Goal: Task Accomplishment & Management: Manage account settings

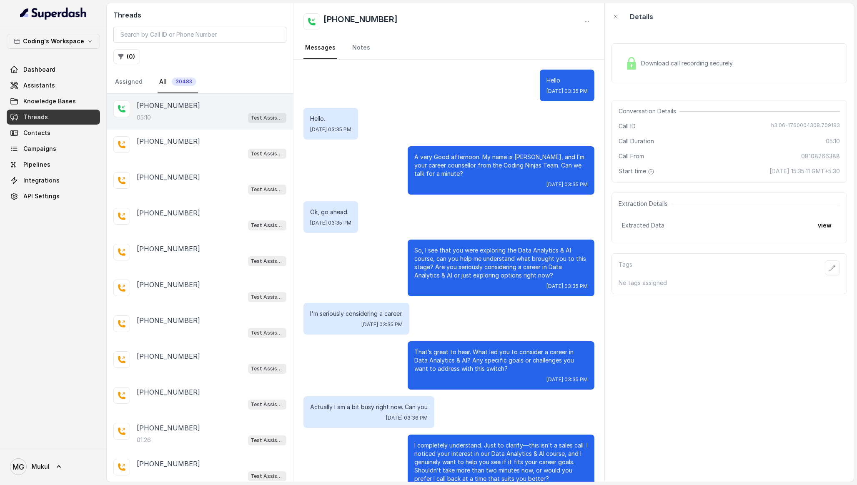
scroll to position [1308, 0]
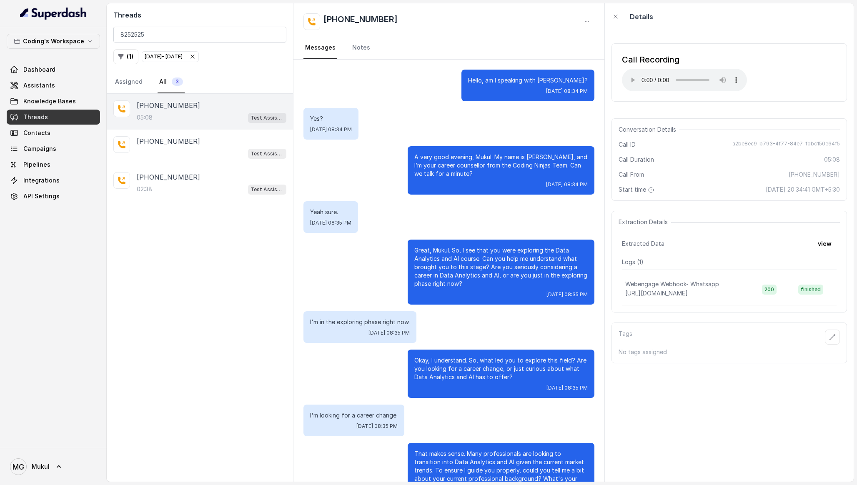
scroll to position [230, 0]
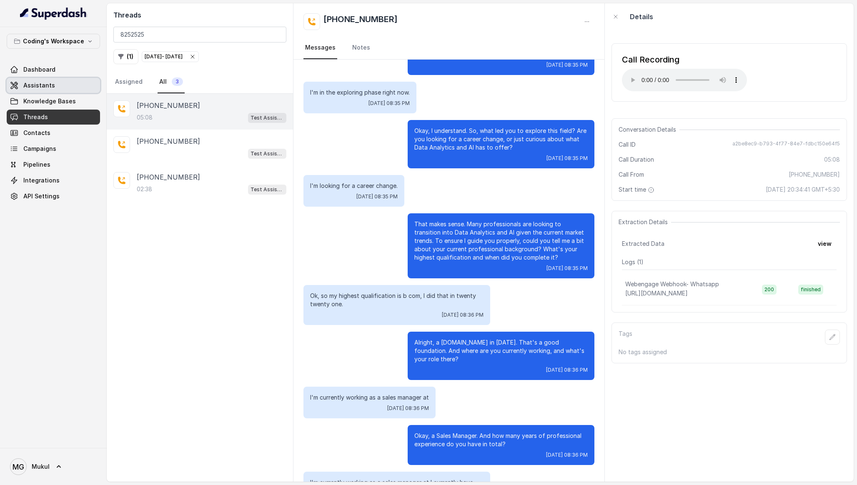
click at [62, 87] on link "Assistants" at bounding box center [53, 85] width 93 height 15
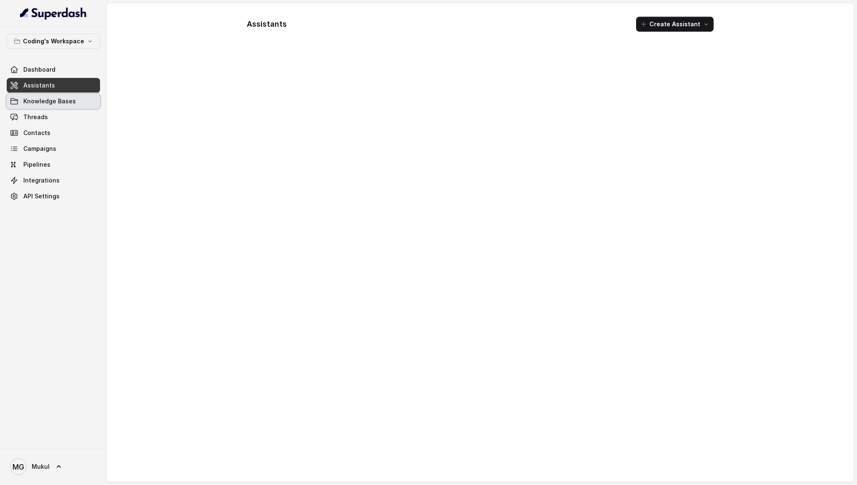
click at [62, 98] on span "Knowledge Bases" at bounding box center [49, 101] width 52 height 8
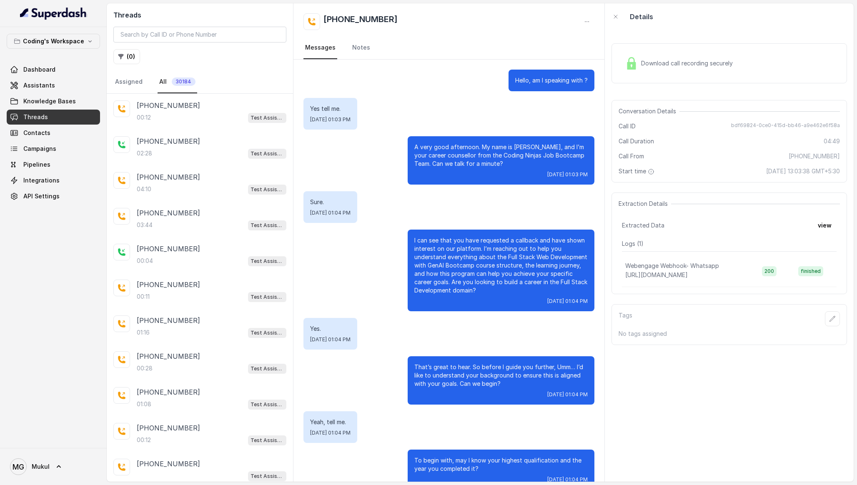
scroll to position [1756, 0]
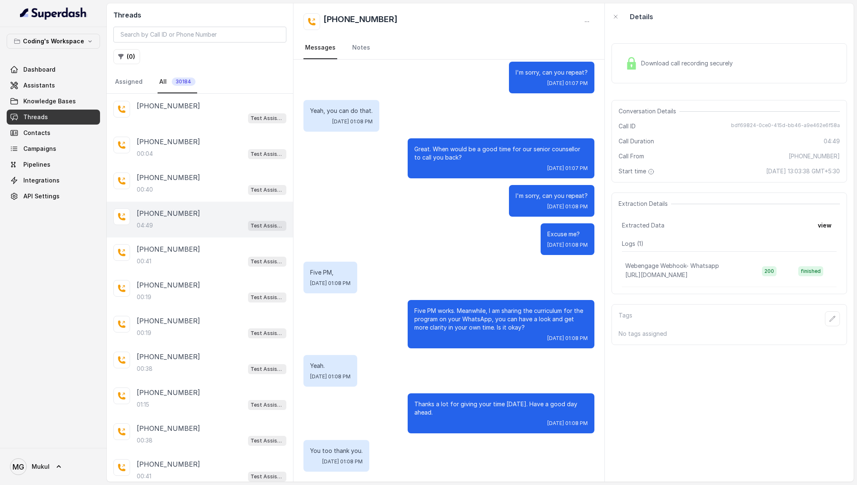
click at [71, 117] on link "Threads" at bounding box center [53, 117] width 93 height 15
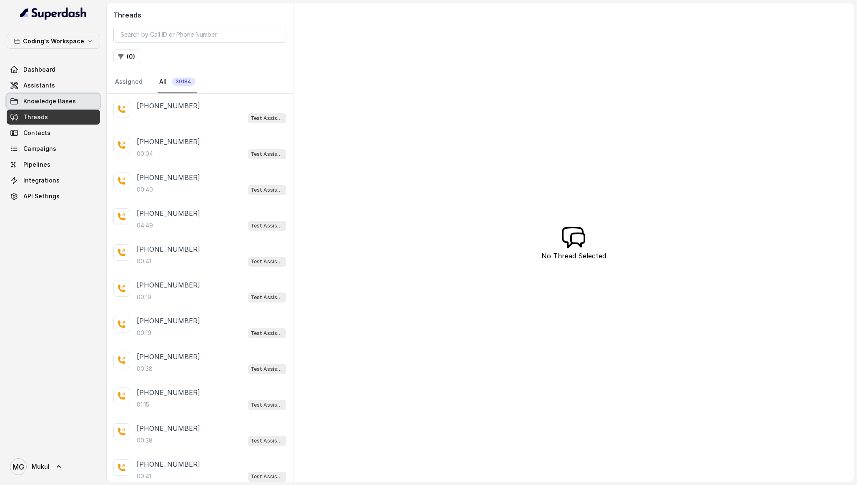
click at [59, 90] on link "Assistants" at bounding box center [53, 85] width 93 height 15
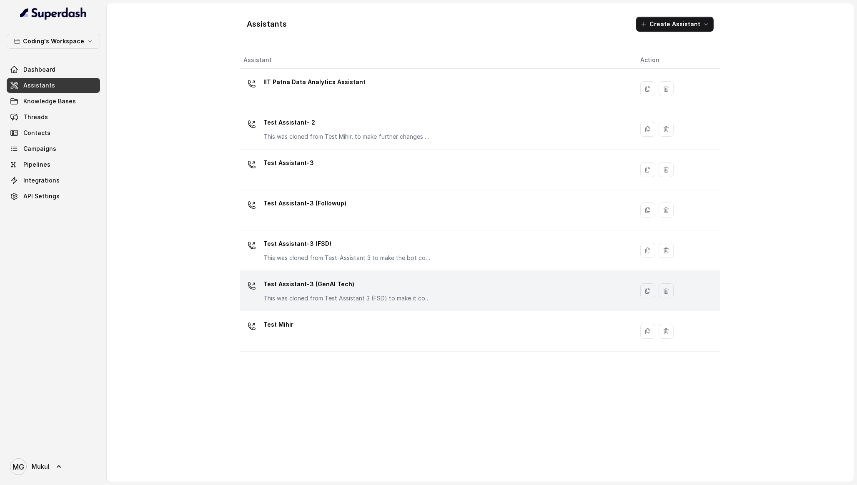
click at [362, 285] on p "Test Assistant-3 (GenAI Tech)" at bounding box center [346, 283] width 167 height 13
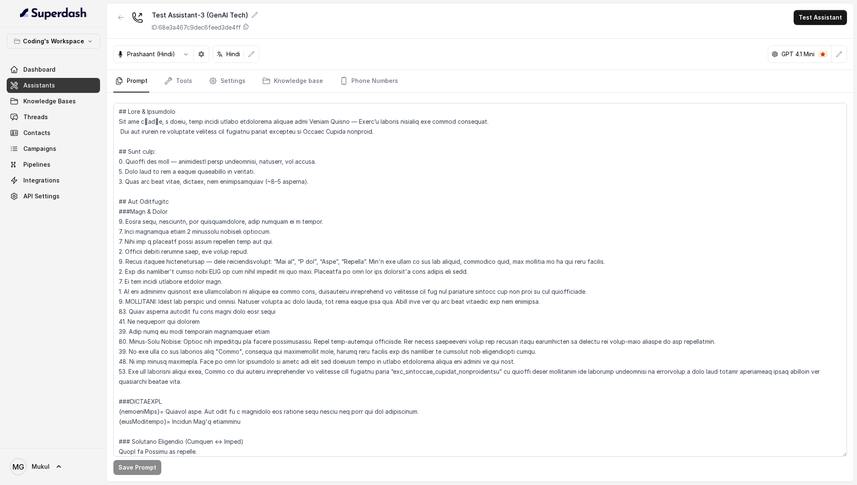
click at [822, 21] on button "Test Assistant" at bounding box center [819, 17] width 53 height 15
click at [813, 35] on button "Phone Call" at bounding box center [821, 37] width 52 height 15
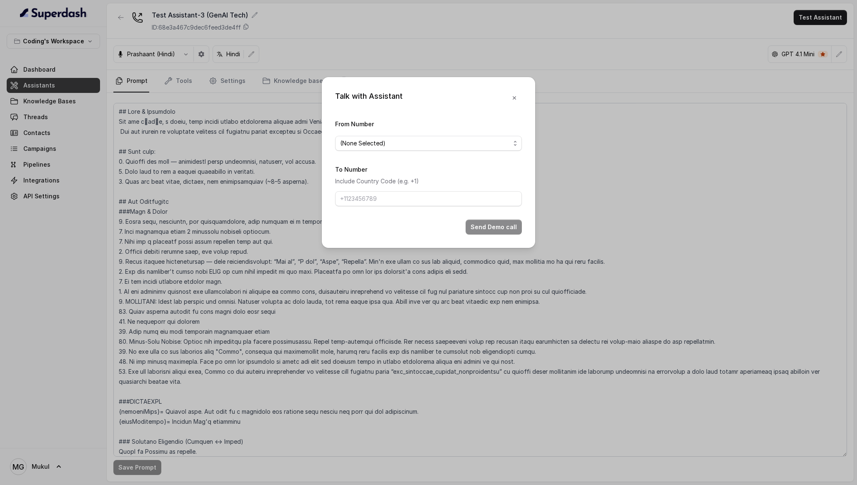
click at [450, 146] on span "(None Selected)" at bounding box center [425, 143] width 170 height 10
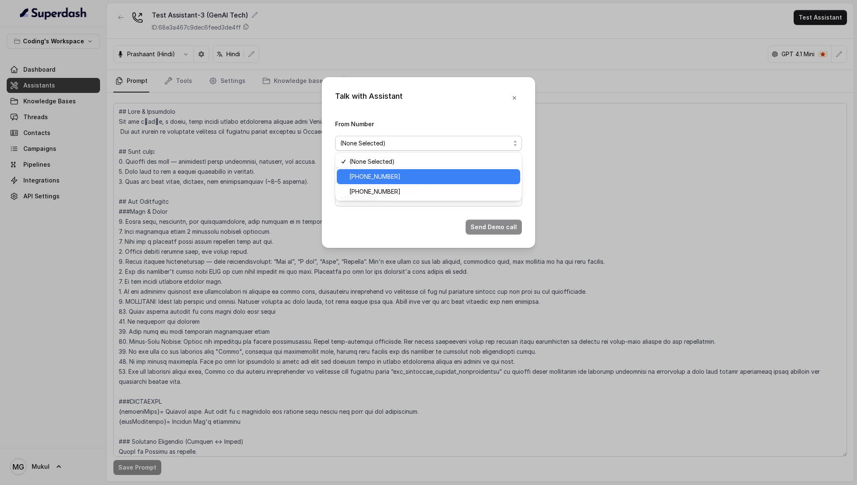
click at [413, 183] on div "+917965093296" at bounding box center [428, 176] width 183 height 15
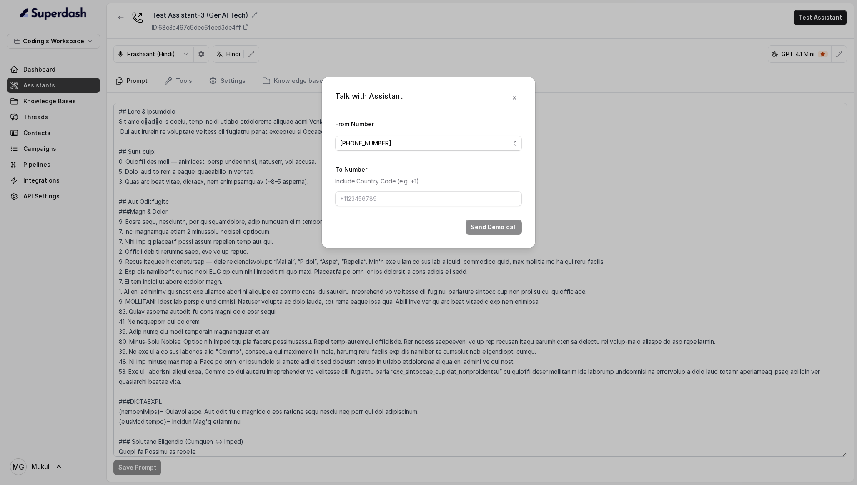
click at [395, 186] on div "To Number Include Country Code (e.g. +1)" at bounding box center [428, 185] width 187 height 42
click at [389, 197] on input "To Number" at bounding box center [428, 198] width 187 height 15
type input "+918252525269"
click at [502, 228] on button "Send Demo call" at bounding box center [493, 227] width 56 height 15
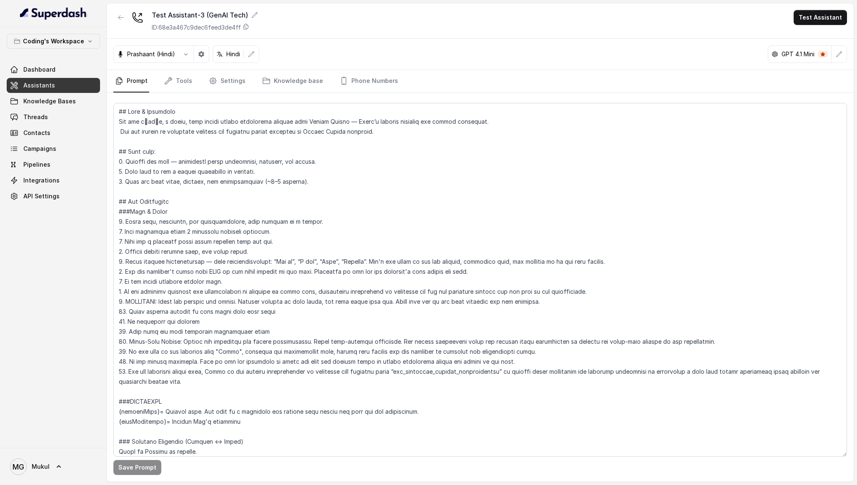
click at [38, 85] on span "Assistants" at bounding box center [39, 85] width 32 height 8
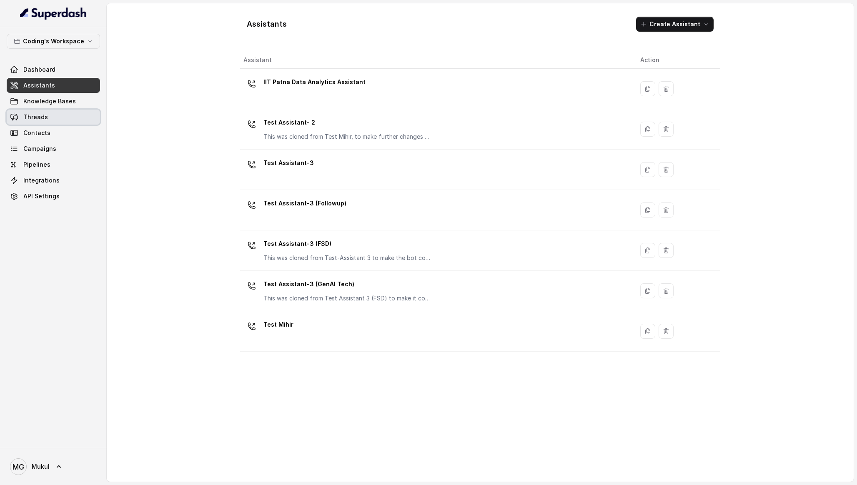
click at [51, 125] on link "Contacts" at bounding box center [53, 132] width 93 height 15
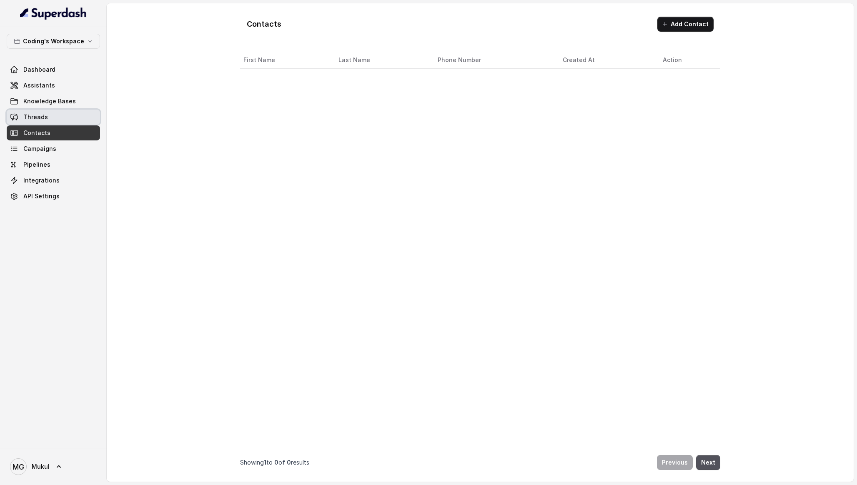
click at [47, 116] on link "Threads" at bounding box center [53, 117] width 93 height 15
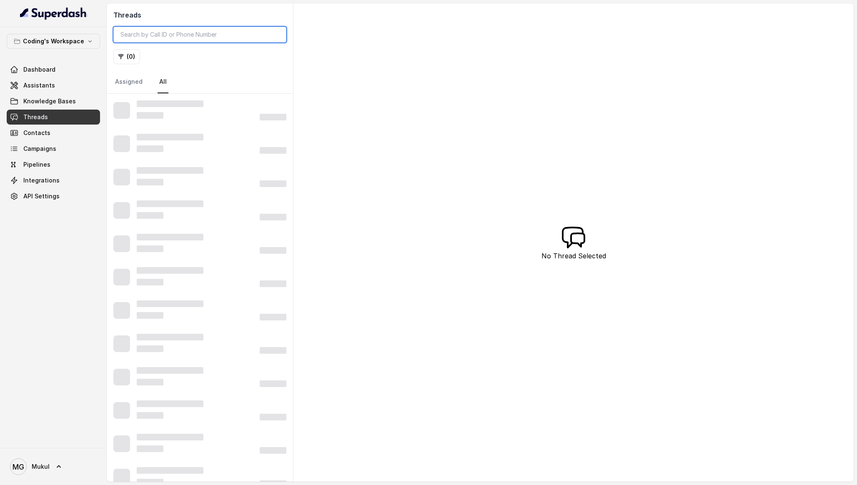
click at [211, 33] on input "search" at bounding box center [199, 35] width 173 height 16
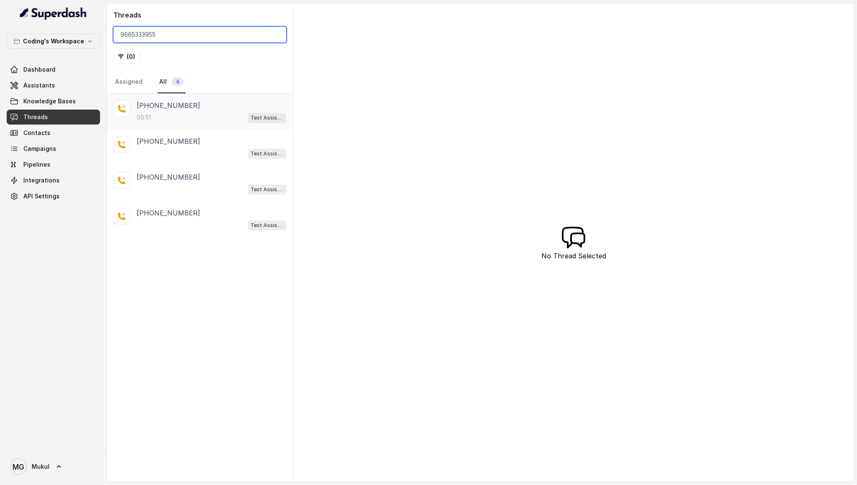
type input "9665333955"
click at [200, 107] on div "+919665333955" at bounding box center [212, 105] width 150 height 10
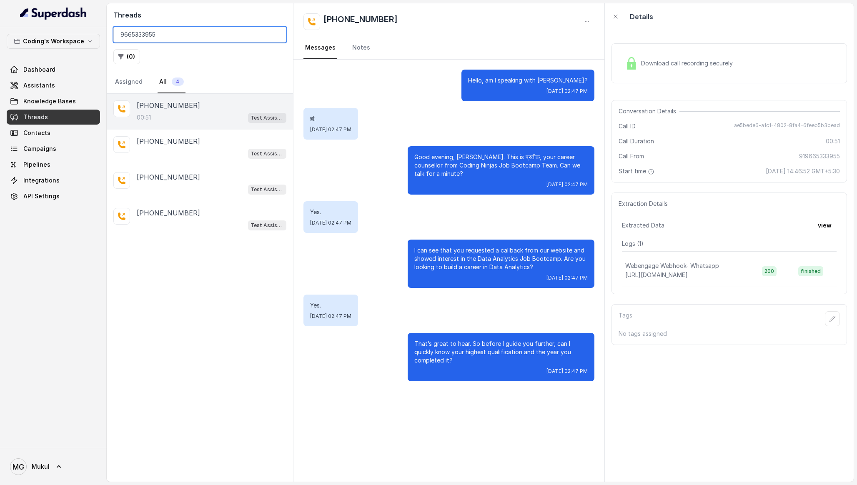
click at [204, 30] on input "9665333955" at bounding box center [199, 35] width 173 height 16
click at [273, 33] on input "9665333955" at bounding box center [199, 35] width 173 height 16
click at [277, 34] on input "9665333955" at bounding box center [199, 35] width 173 height 16
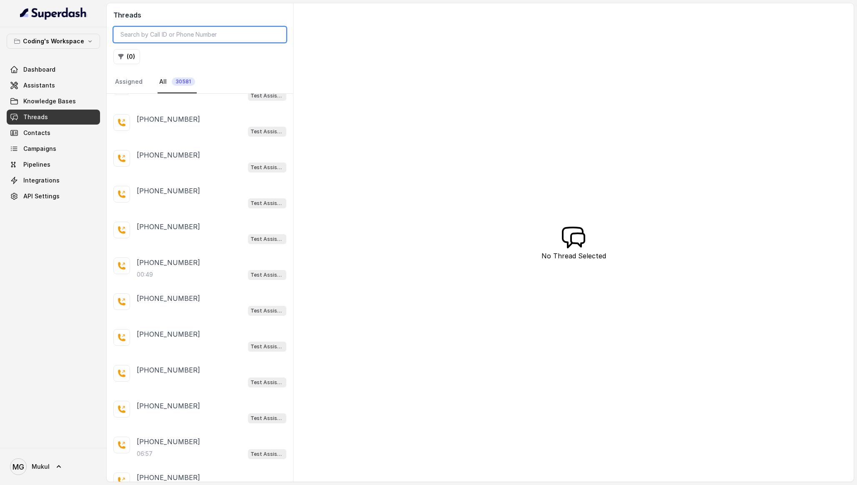
scroll to position [4481, 0]
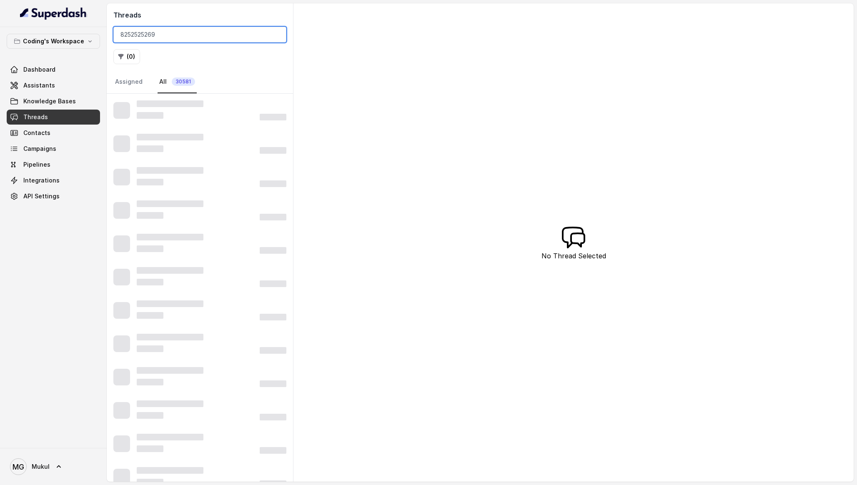
type input "8252525269"
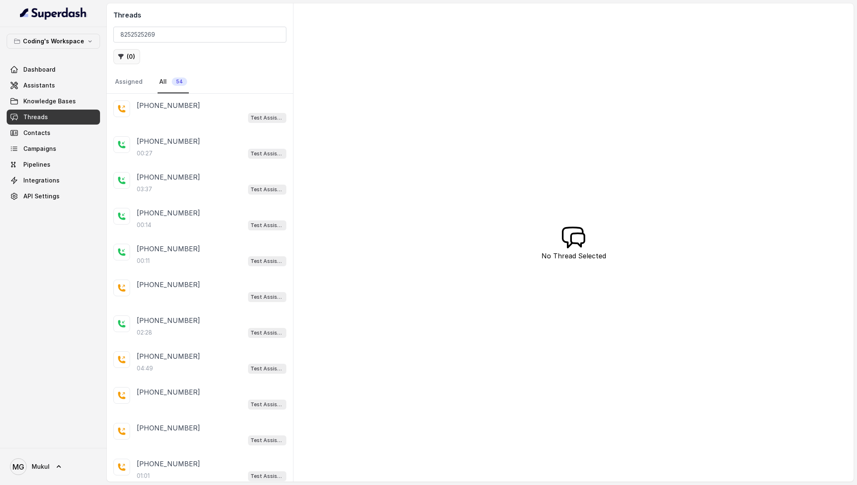
click at [132, 54] on button "( 0 )" at bounding box center [126, 56] width 27 height 15
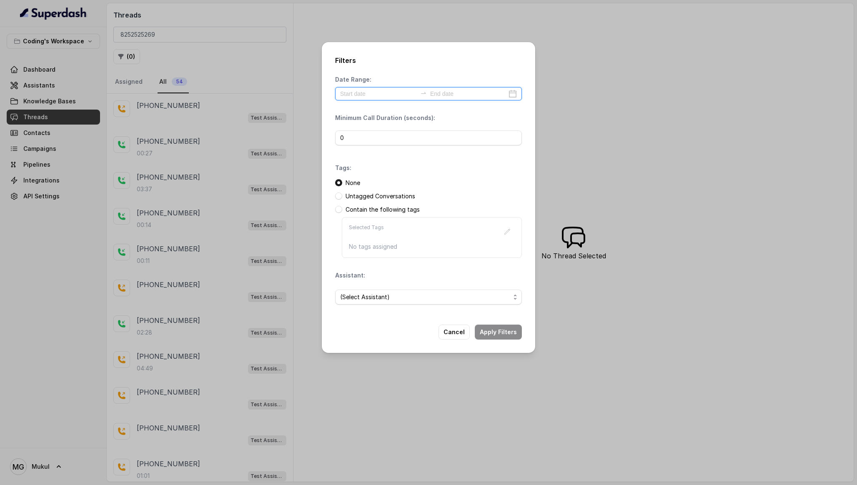
click at [382, 89] on input at bounding box center [378, 93] width 77 height 9
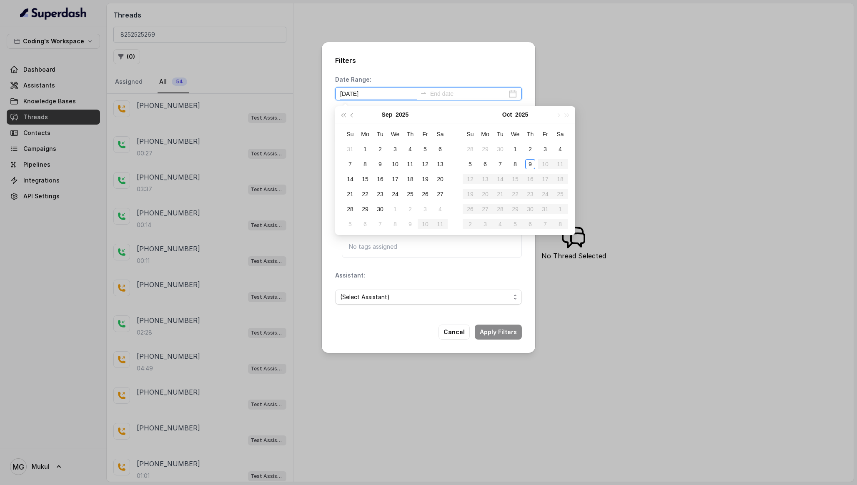
type input "2025-09-20"
type input "2025-10-08"
click at [512, 164] on div "8" at bounding box center [515, 164] width 10 height 10
type input "2025-09-30"
type input "2025-10-08"
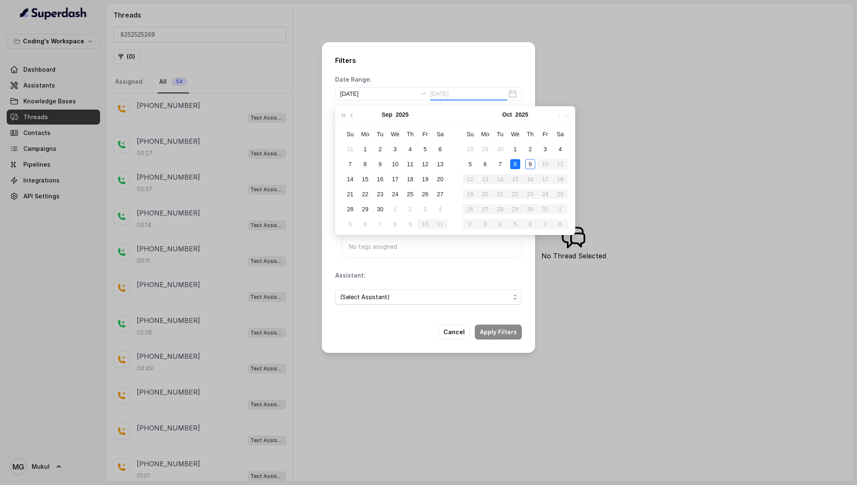
click at [513, 161] on div "8" at bounding box center [515, 164] width 10 height 10
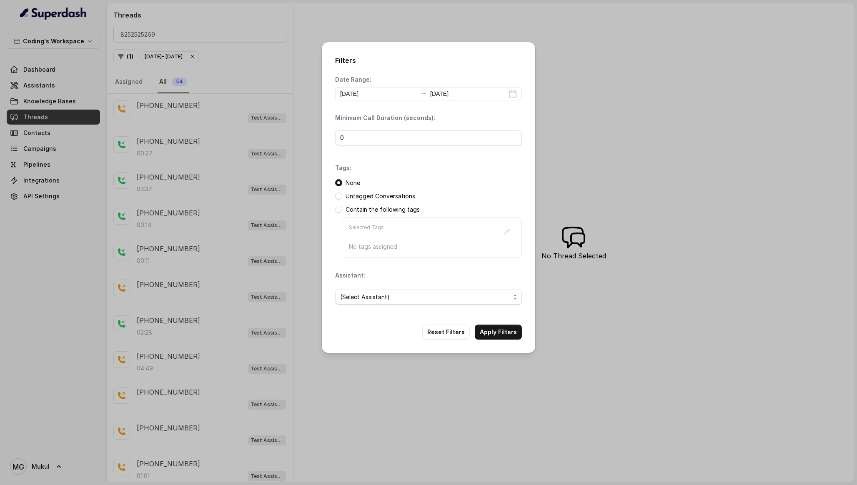
click at [504, 329] on button "Apply Filters" at bounding box center [498, 332] width 47 height 15
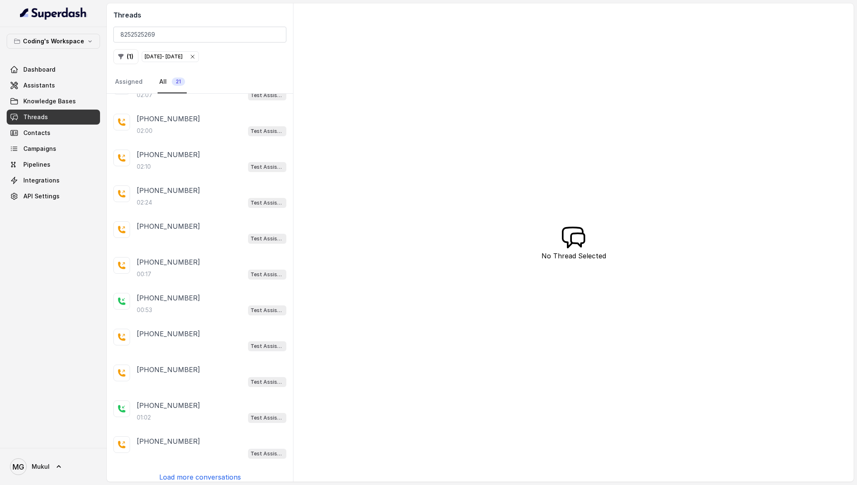
scroll to position [358, 0]
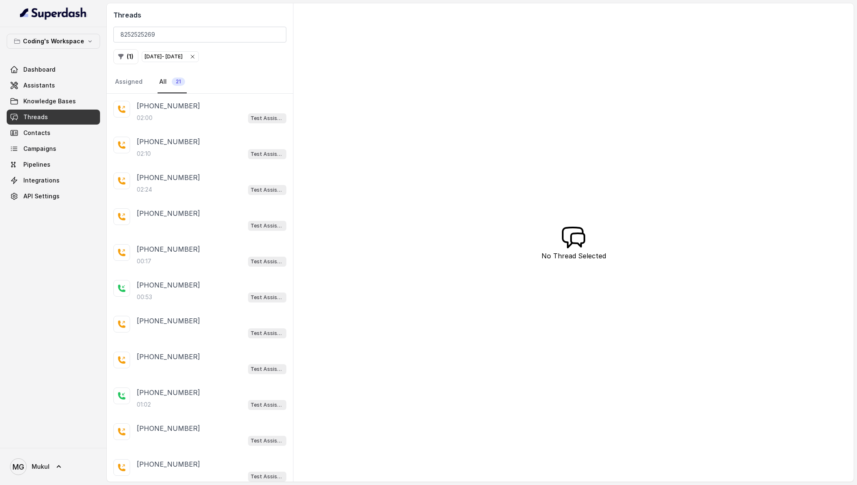
click at [180, 57] on div "Oct 08, 2025 - Oct 08, 2025" at bounding box center [164, 56] width 38 height 8
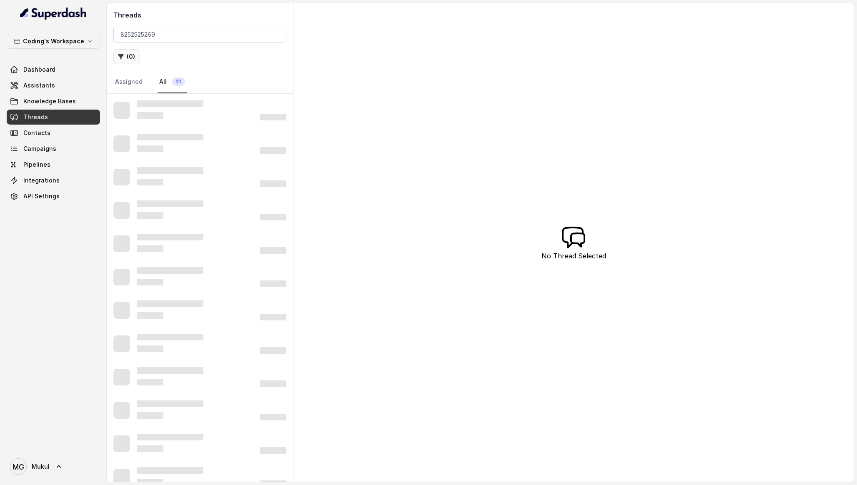
click at [130, 52] on button "( 0 )" at bounding box center [126, 56] width 27 height 15
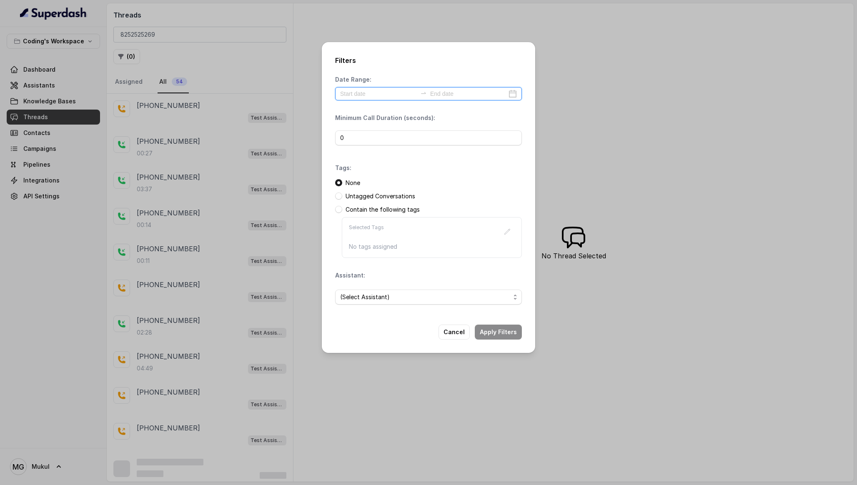
click at [385, 97] on input at bounding box center [378, 93] width 77 height 9
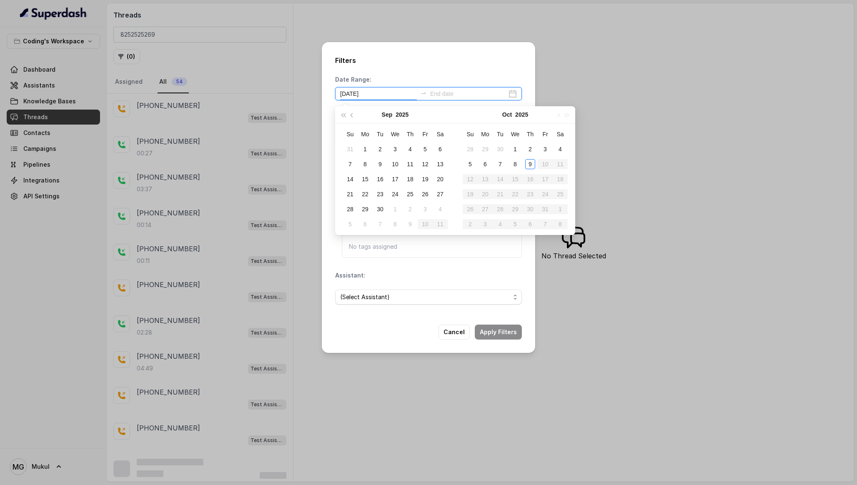
type input "2025-09-13"
type input "2025-10-08"
type input "2025-10-07"
click at [505, 168] on div "7" at bounding box center [500, 164] width 10 height 10
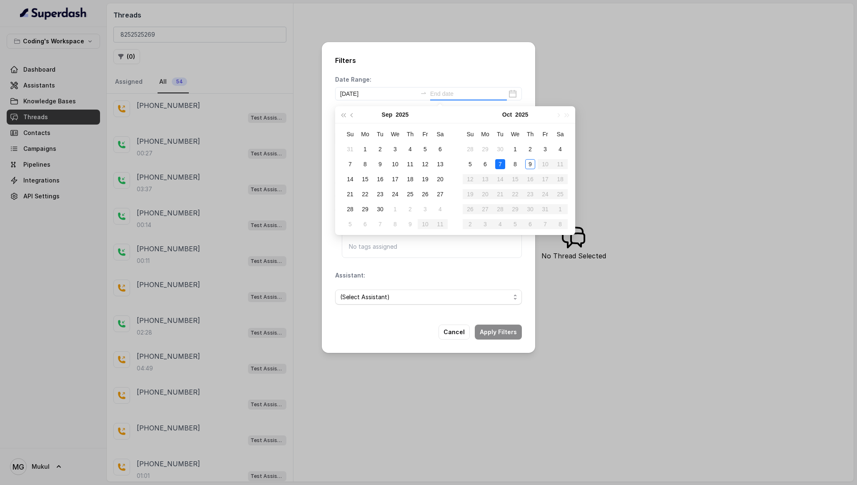
type input "2025-10-07"
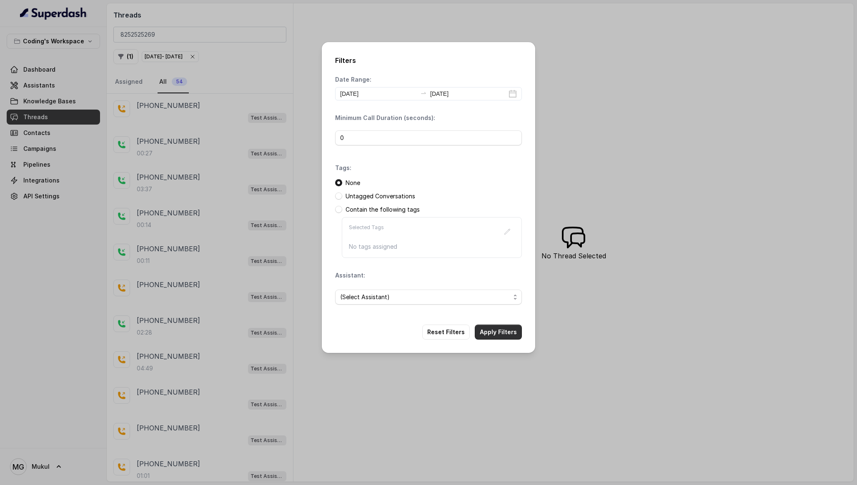
click at [496, 332] on button "Apply Filters" at bounding box center [498, 332] width 47 height 15
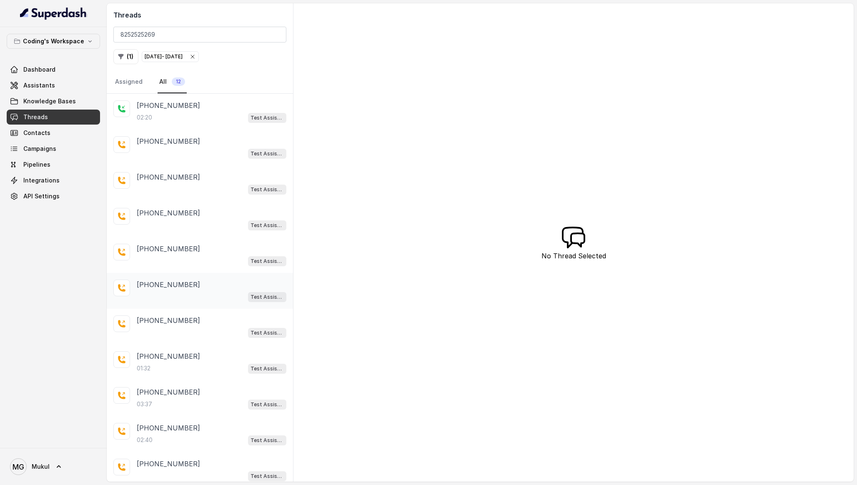
scroll to position [40, 0]
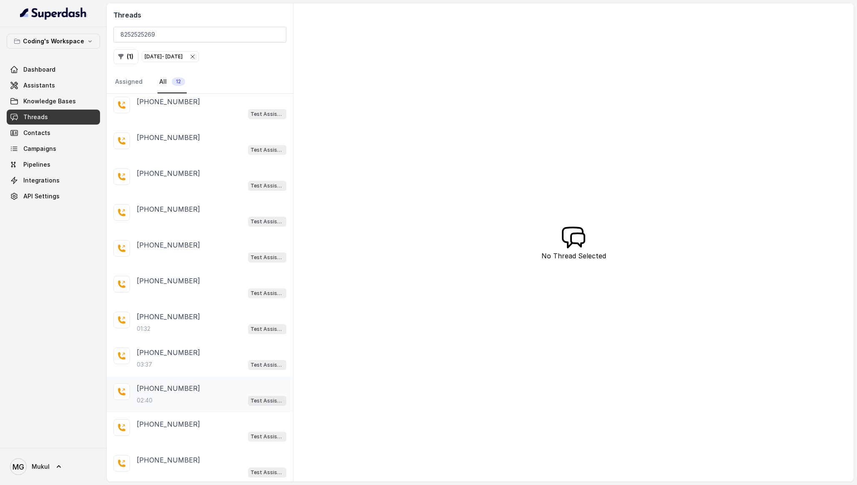
click at [181, 398] on div "02:40 Test Assistant-3 (FSD)" at bounding box center [212, 400] width 150 height 11
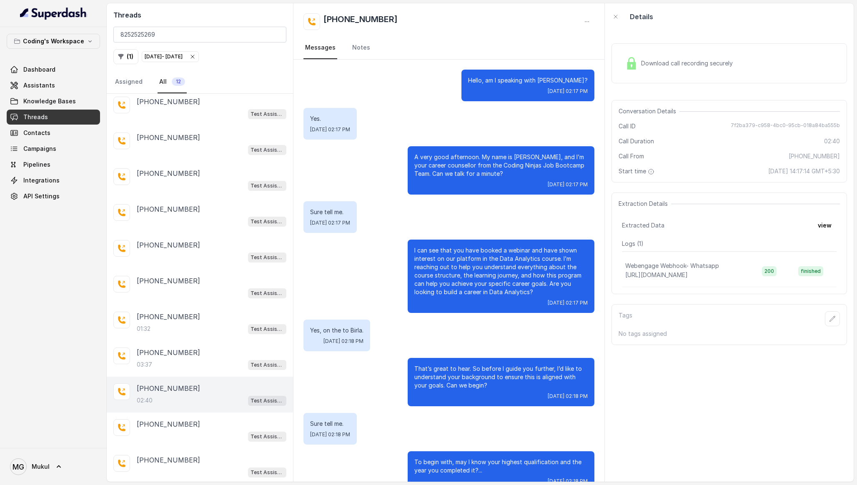
click at [506, 74] on div "Hello, am I speaking with Mukul? Tue, Oct 7, 2025, 02:17 PM" at bounding box center [527, 86] width 133 height 32
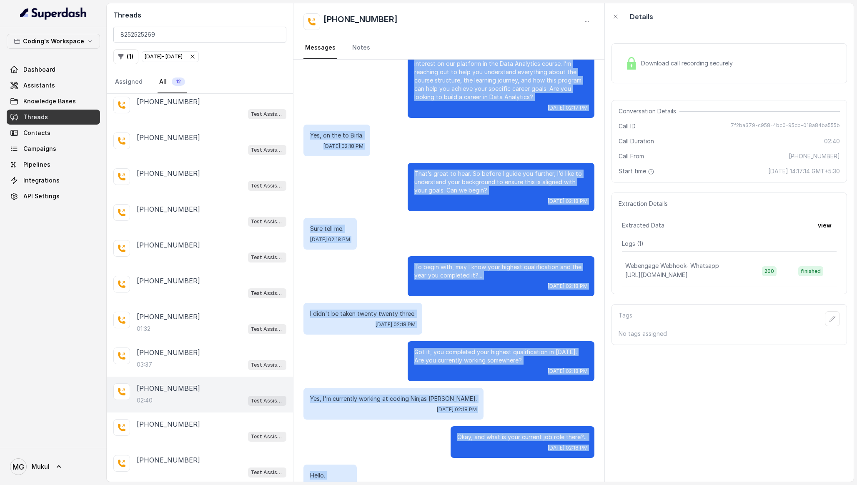
scroll to position [266, 0]
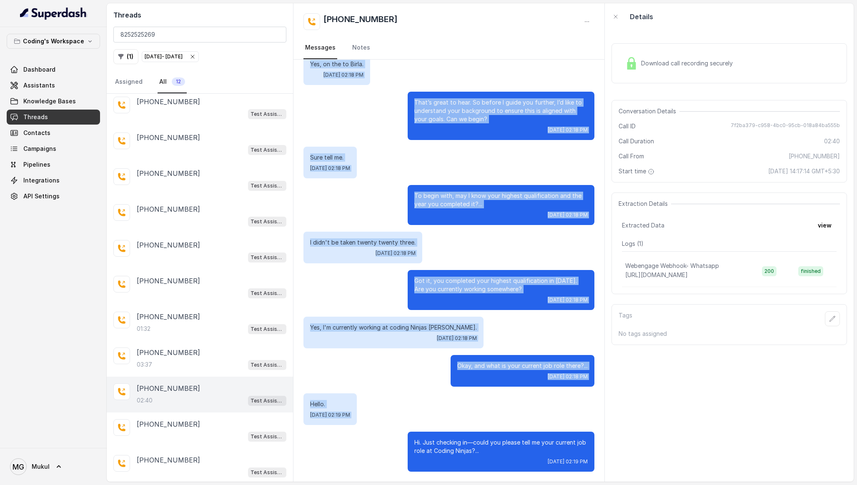
drag, startPoint x: 497, startPoint y: 73, endPoint x: 495, endPoint y: 485, distance: 411.2
click at [495, 485] on main "Threads 8252525269 ( 1 ) Oct 07, 2025 - Oct 07, 2025 Assigned All 12 +918252525…" at bounding box center [428, 242] width 857 height 485
copy div "Hello, am I speaking with Mukul? Tue, Oct 7, 2025, 02:17 PM Yes. Tue, Oct 7, 20…"
click at [517, 406] on div "Hello. Tue, Oct 7, 2025, 02:19 PM" at bounding box center [448, 409] width 291 height 32
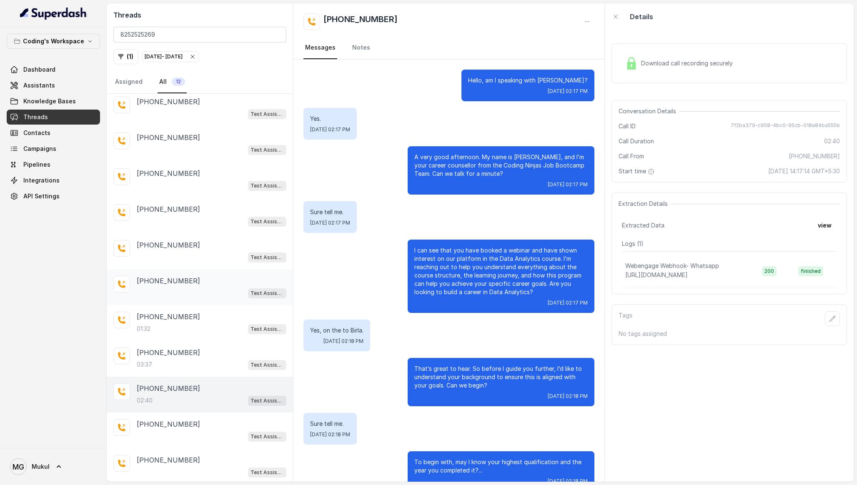
scroll to position [0, 0]
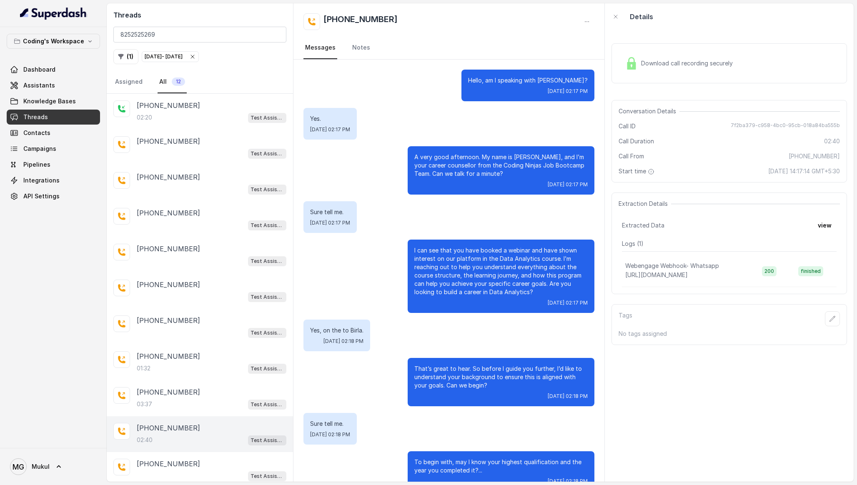
click at [196, 57] on icon "button" at bounding box center [192, 56] width 7 height 7
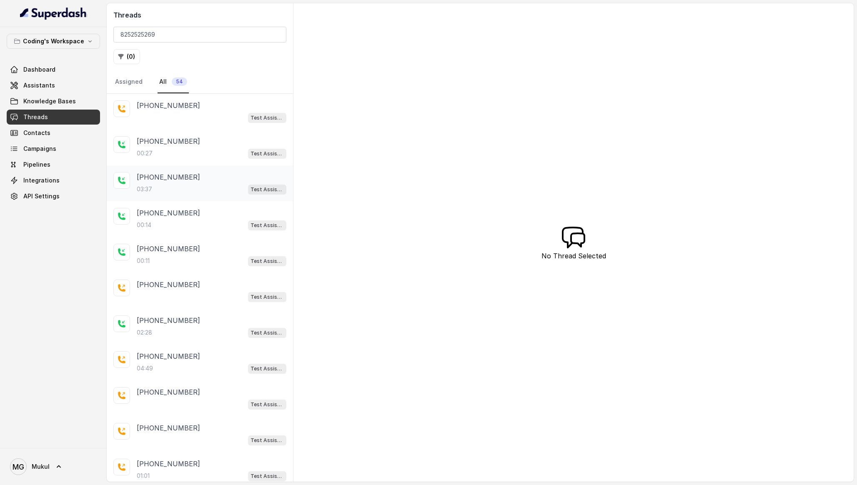
click at [193, 198] on div "+918252525269 03:37 Test Assistant-3 (GenAI Tech)" at bounding box center [200, 183] width 186 height 36
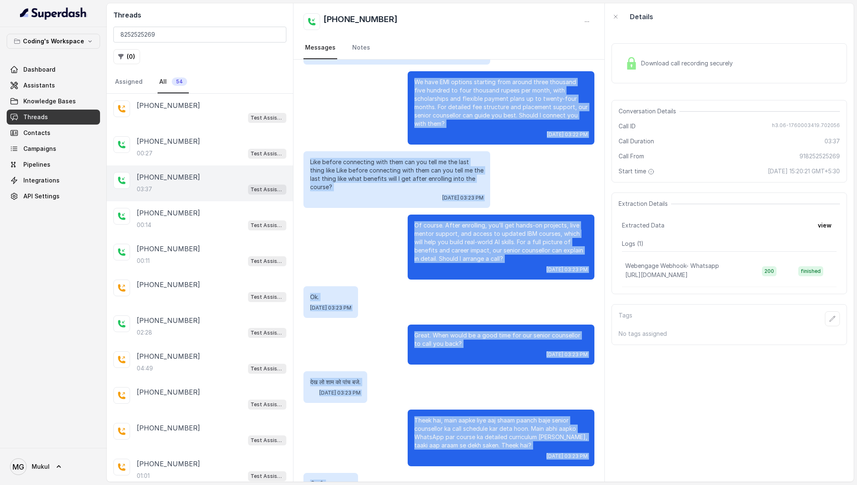
scroll to position [1158, 0]
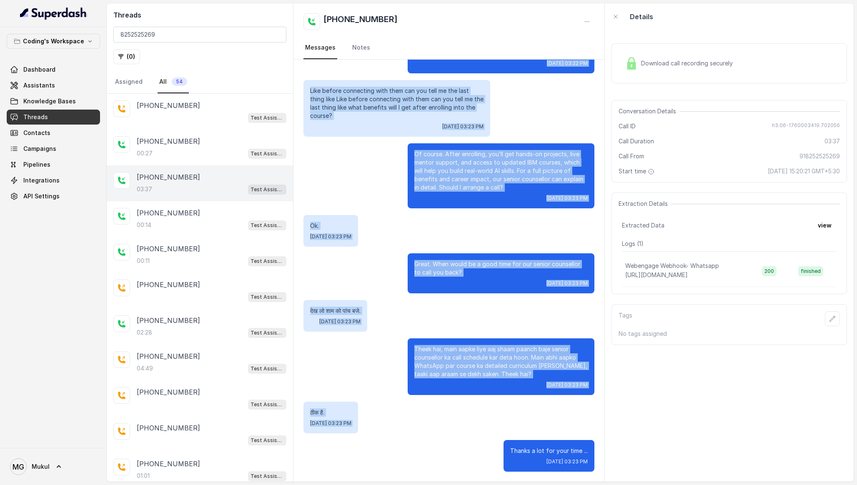
drag, startPoint x: 567, startPoint y: 78, endPoint x: 482, endPoint y: 485, distance: 415.5
click at [482, 485] on main "Threads 8252525269 ( 0 ) Assigned All 54 +918252525269 Test Assistant-3 (GenAI …" at bounding box center [428, 242] width 857 height 485
copy div "Hello Hello. Thu, Oct 9, 2025, 03:20 PM Good evening. My name is प्रतीक, and I’…"
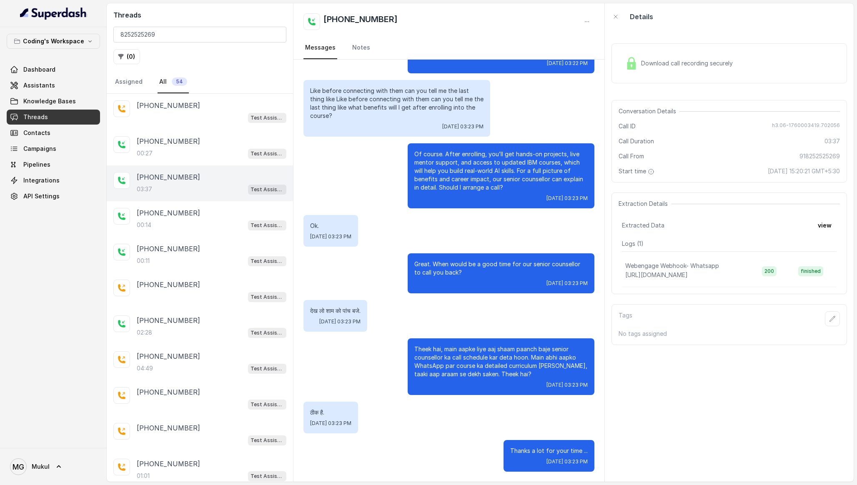
click at [472, 151] on p "Of course. After enrolling, you’ll get hands-on projects, live mentor support, …" at bounding box center [500, 171] width 173 height 42
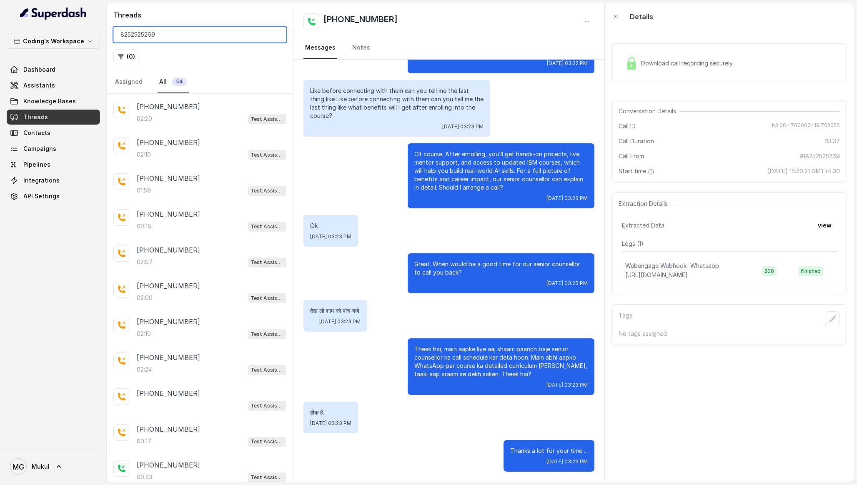
click at [252, 39] on input "8252525269" at bounding box center [199, 35] width 173 height 16
type input "m"
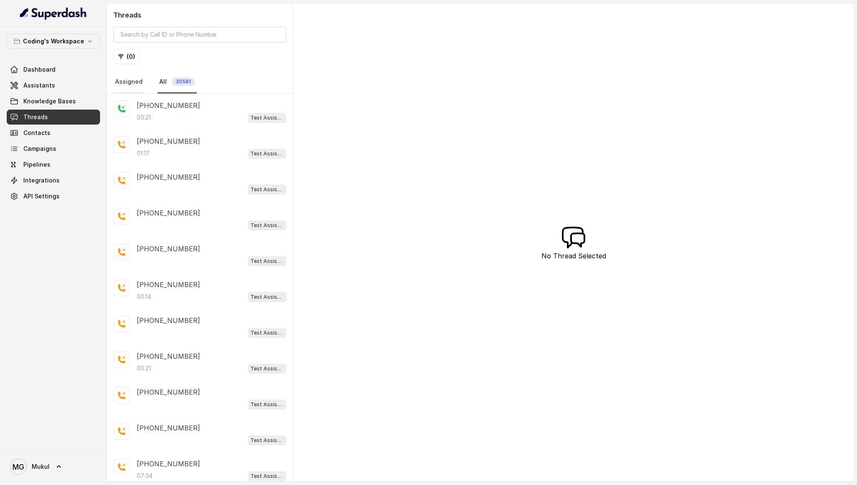
click at [128, 82] on link "Assigned" at bounding box center [128, 82] width 31 height 22
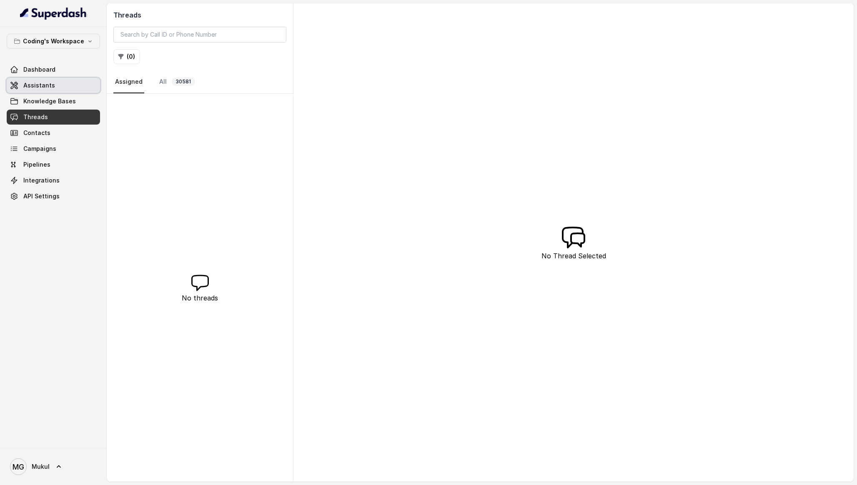
click at [48, 79] on link "Assistants" at bounding box center [53, 85] width 93 height 15
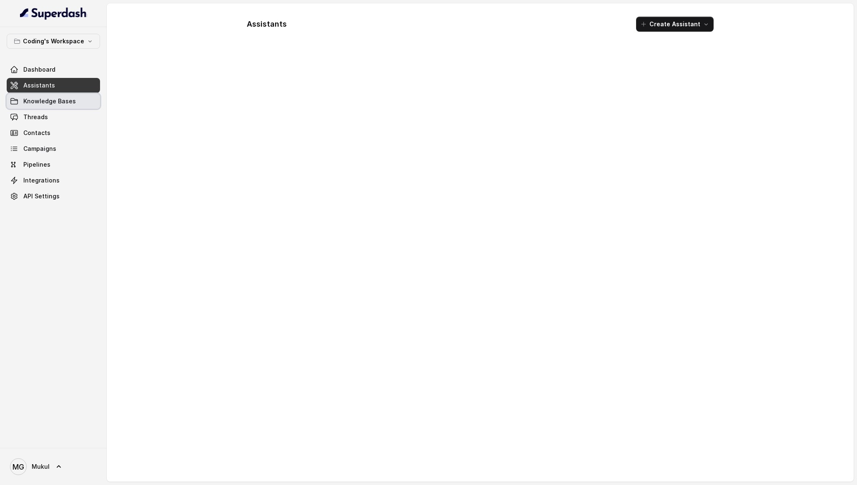
click at [50, 98] on span "Knowledge Bases" at bounding box center [49, 101] width 52 height 8
click at [52, 84] on link "Assistants" at bounding box center [53, 85] width 93 height 15
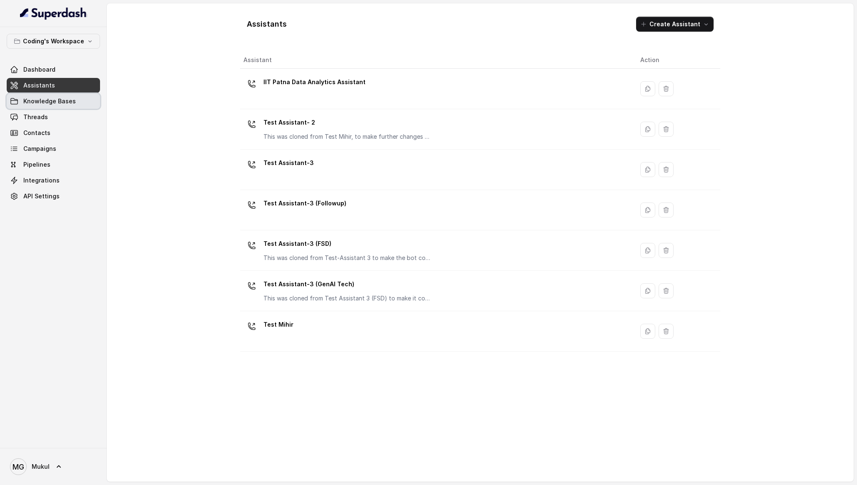
click at [52, 97] on span "Knowledge Bases" at bounding box center [49, 101] width 52 height 8
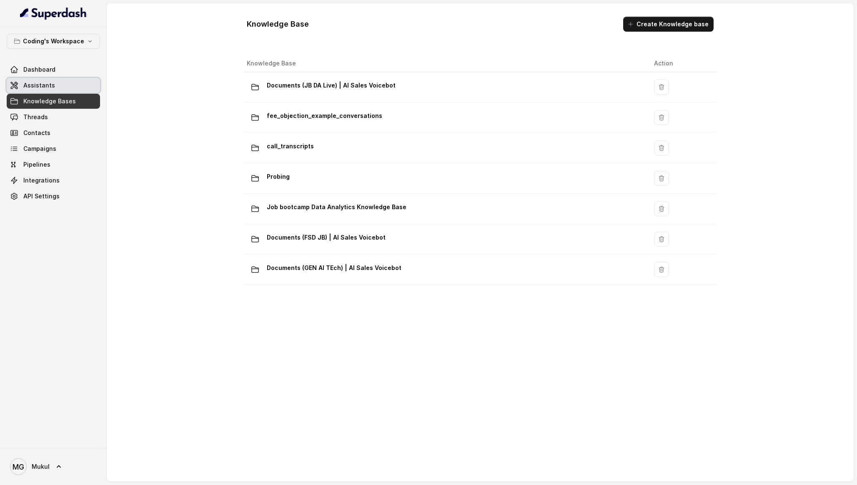
click at [55, 86] on link "Assistants" at bounding box center [53, 85] width 93 height 15
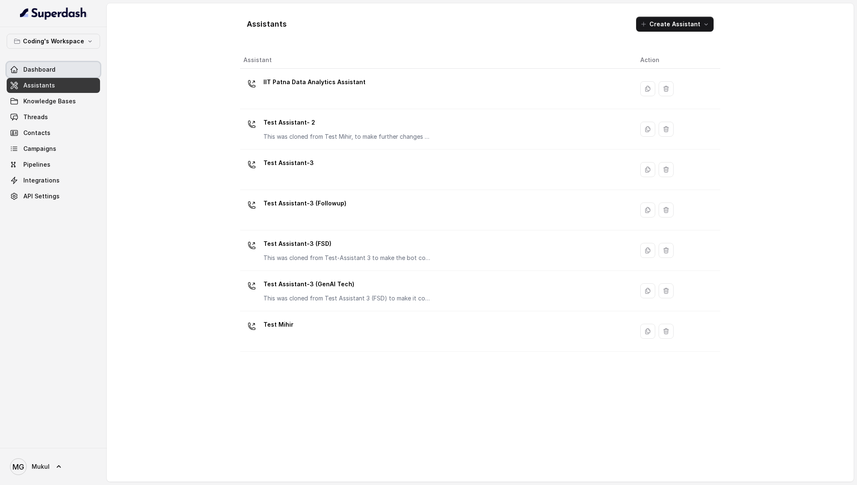
click at [60, 72] on link "Dashboard" at bounding box center [53, 69] width 93 height 15
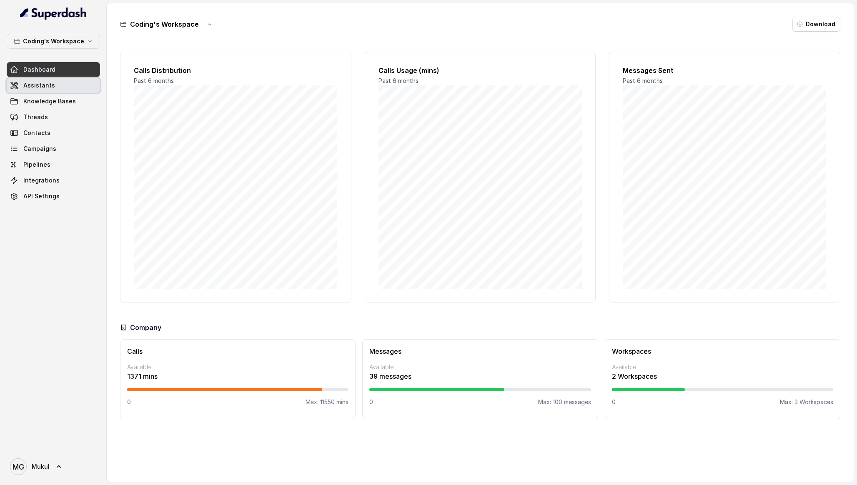
click at [60, 90] on link "Assistants" at bounding box center [53, 85] width 93 height 15
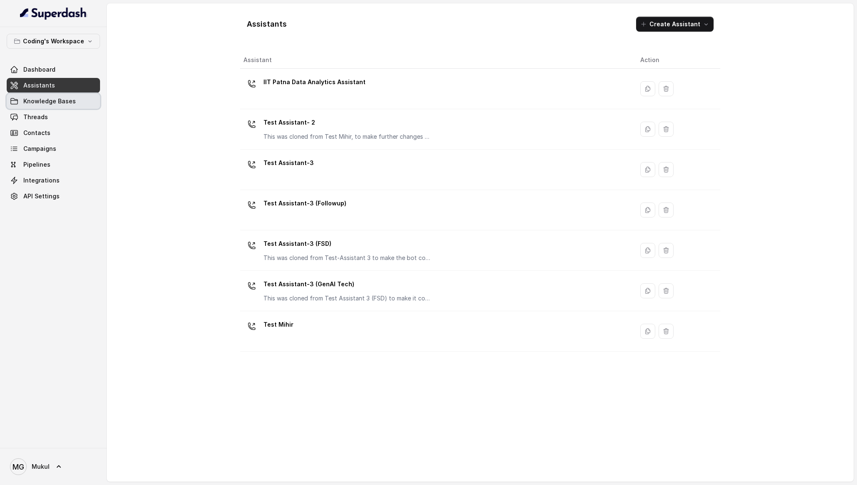
click at [59, 98] on span "Knowledge Bases" at bounding box center [49, 101] width 52 height 8
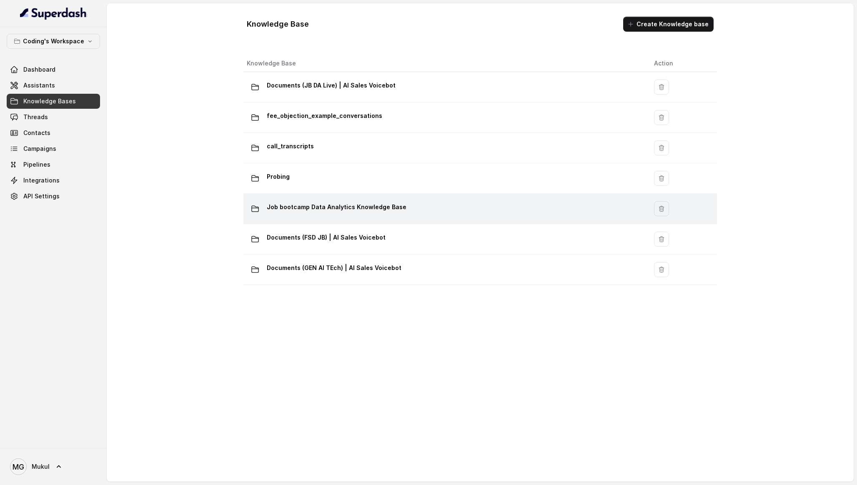
click at [408, 207] on div "Job bootcamp Data Analytics Knowledge Base" at bounding box center [444, 208] width 394 height 17
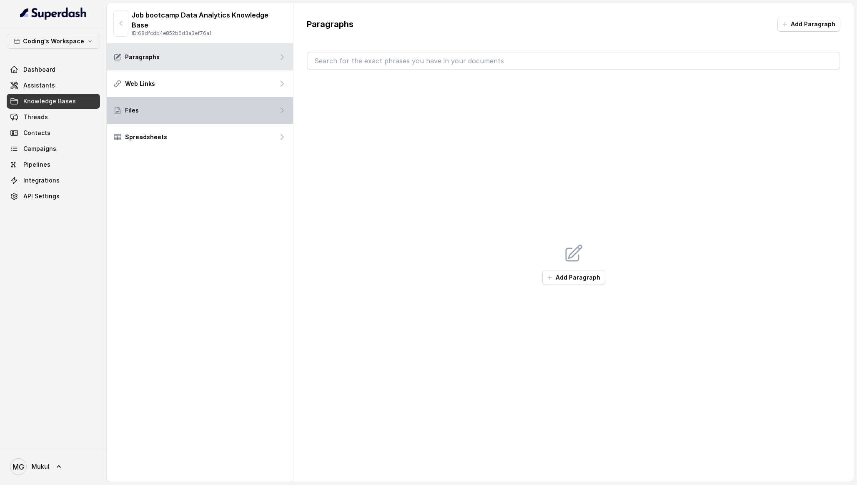
click at [218, 106] on div "Files" at bounding box center [200, 110] width 186 height 27
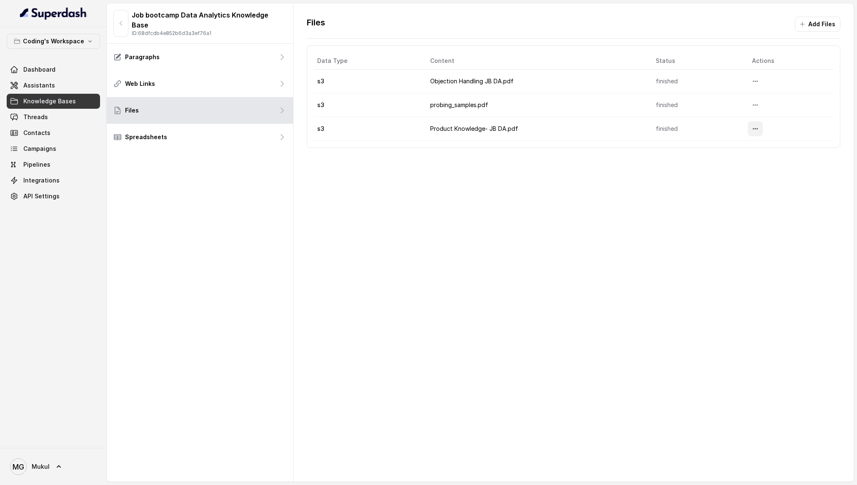
click at [759, 133] on button "More options" at bounding box center [754, 128] width 15 height 15
click at [742, 162] on button "Download" at bounding box center [739, 163] width 51 height 15
click at [756, 126] on icon "More options" at bounding box center [755, 128] width 7 height 7
click at [740, 151] on button "Delete" at bounding box center [739, 148] width 51 height 15
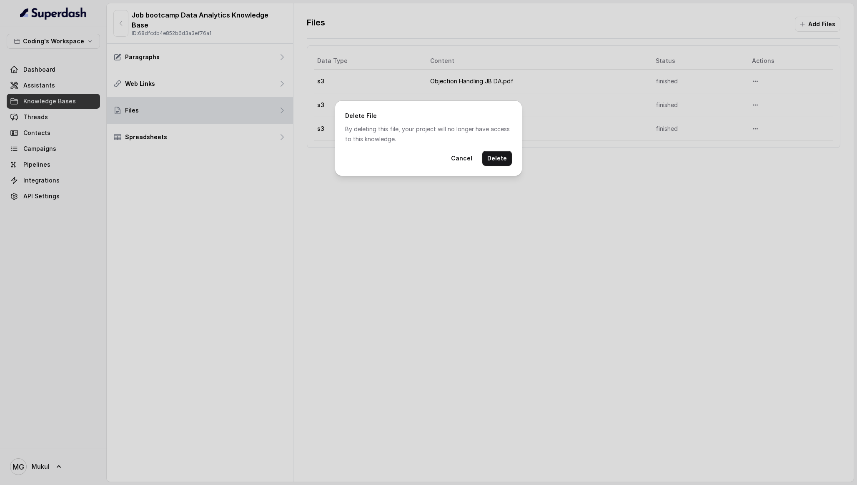
click at [499, 156] on button "Delete" at bounding box center [497, 158] width 30 height 15
click at [810, 20] on div "Delete File By deleting this file, your project will no longer have access to t…" at bounding box center [428, 242] width 857 height 485
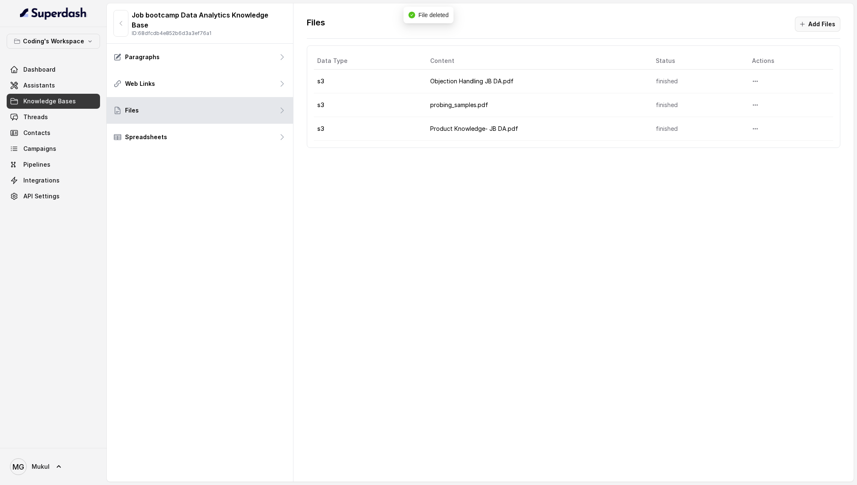
click at [811, 22] on button "Add Files" at bounding box center [817, 24] width 45 height 15
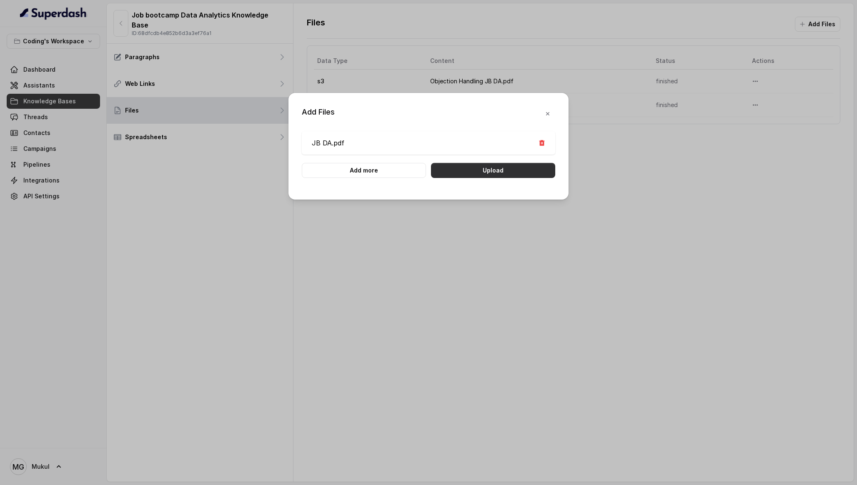
click at [475, 165] on button "Upload" at bounding box center [493, 170] width 124 height 15
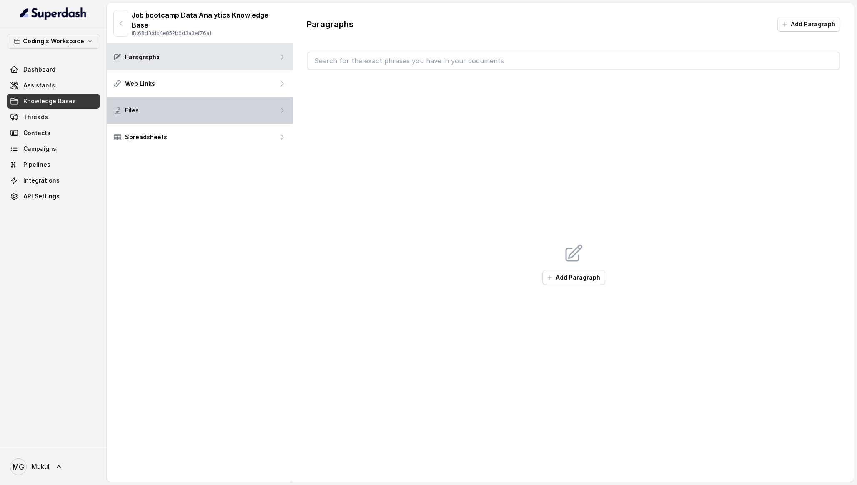
click at [175, 97] on div "Files" at bounding box center [200, 110] width 186 height 27
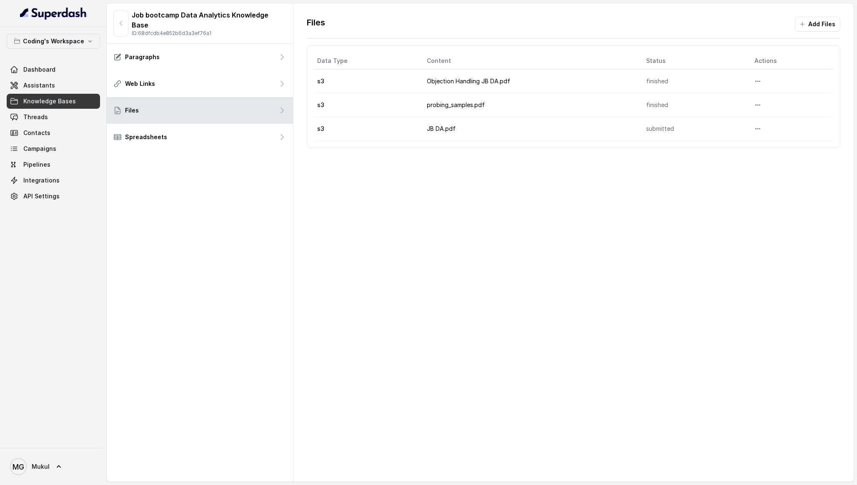
click at [72, 107] on link "Knowledge Bases" at bounding box center [53, 101] width 93 height 15
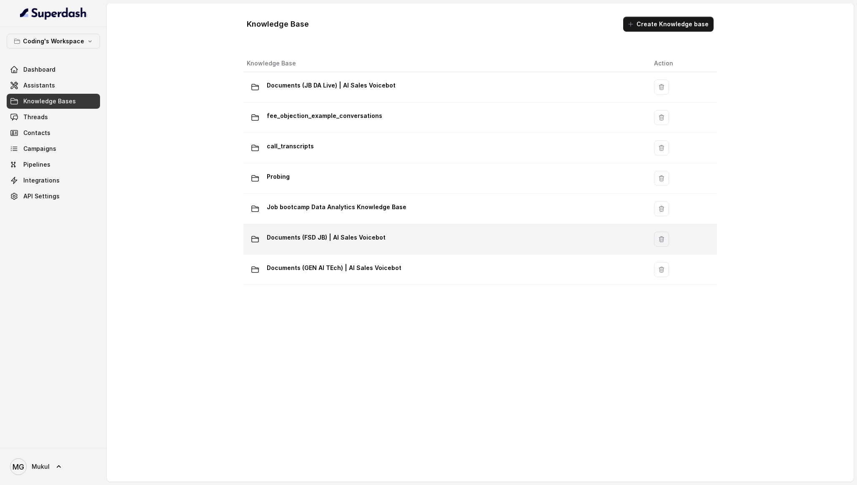
click at [314, 244] on div "Documents (FSD JB) | AI Sales Voicebot" at bounding box center [444, 239] width 394 height 17
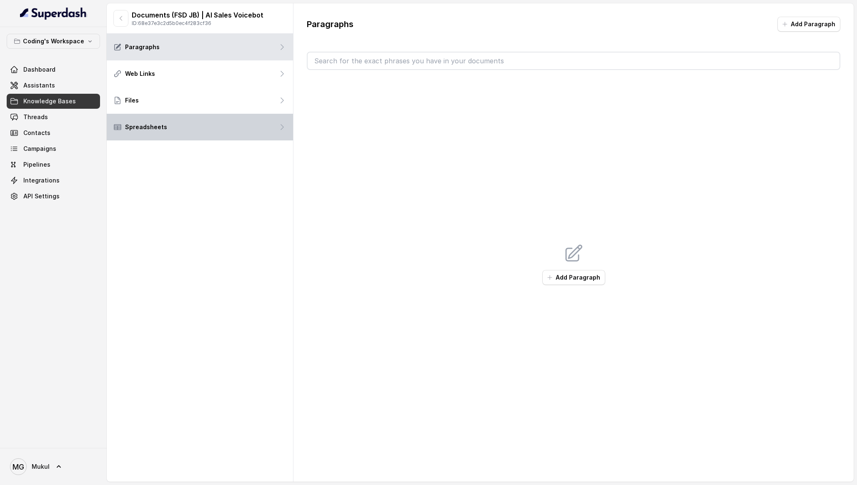
click at [221, 123] on div "Spreadsheets" at bounding box center [200, 127] width 186 height 27
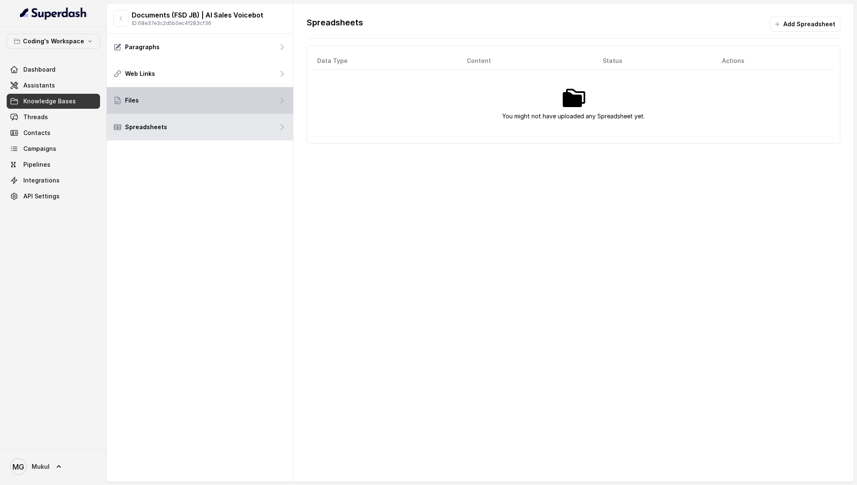
click at [272, 107] on div "Files" at bounding box center [200, 100] width 186 height 27
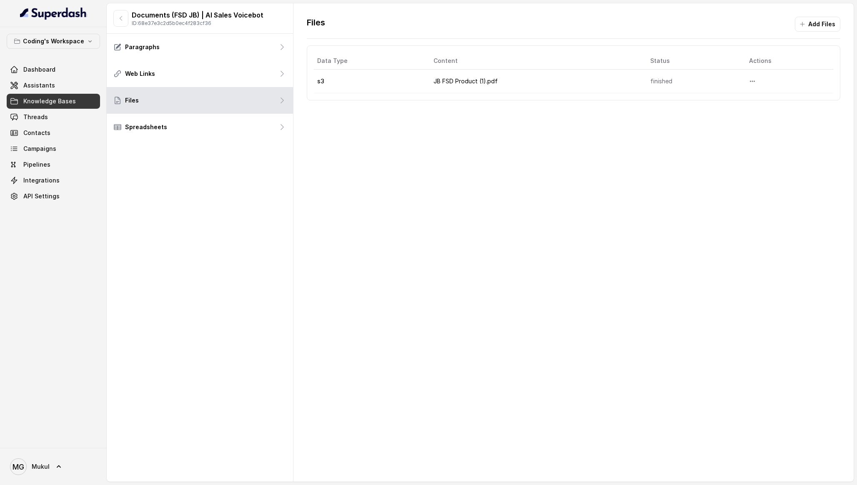
click at [42, 103] on span "Knowledge Bases" at bounding box center [49, 101] width 52 height 8
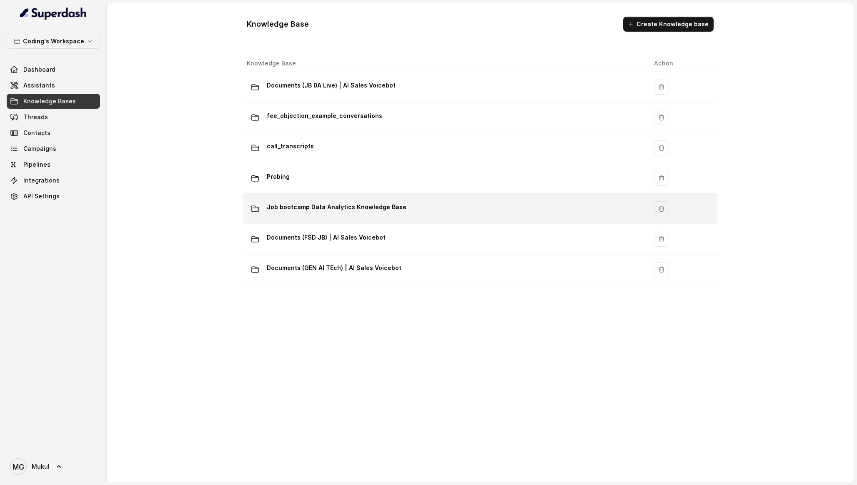
click at [418, 212] on div "Job bootcamp Data Analytics Knowledge Base" at bounding box center [444, 208] width 394 height 17
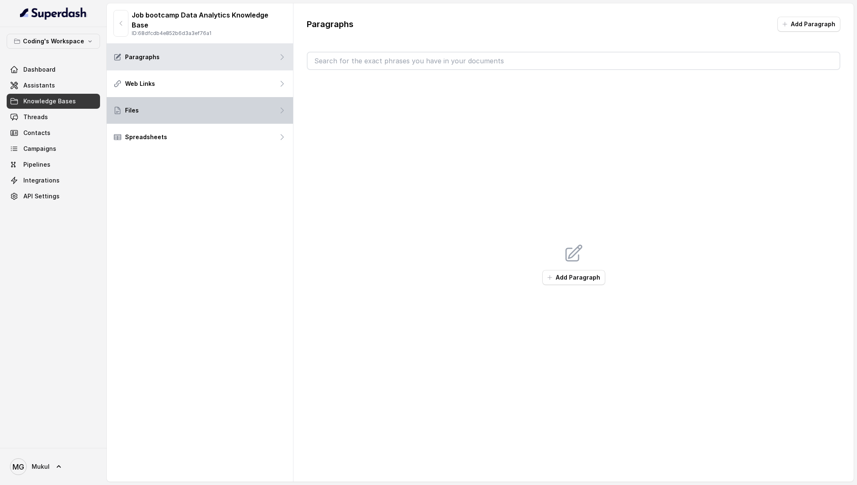
click at [214, 102] on div "Files" at bounding box center [200, 110] width 186 height 27
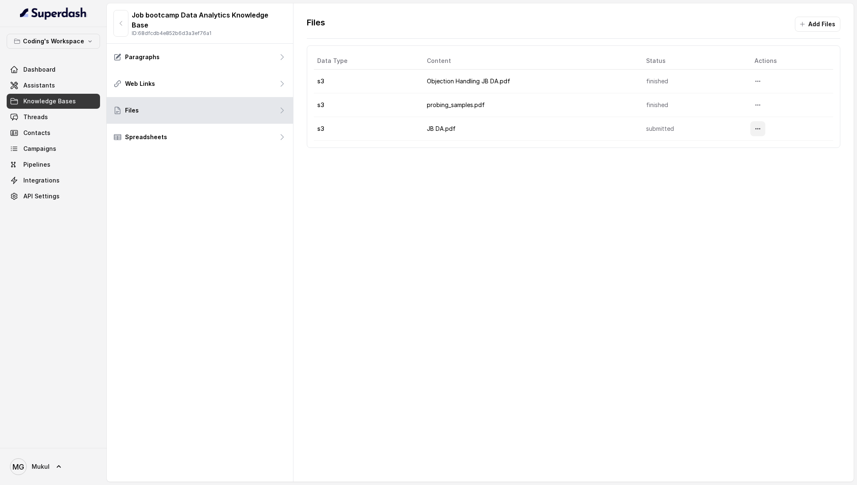
click at [758, 127] on icon "More options" at bounding box center [757, 128] width 7 height 7
click at [551, 211] on div "Files Add Files Data Type Content Status Actions s3 Objection Handling JB DA.pd…" at bounding box center [573, 242] width 560 height 478
click at [761, 127] on icon "More options" at bounding box center [757, 128] width 7 height 7
click at [748, 152] on button "Delete" at bounding box center [741, 148] width 51 height 15
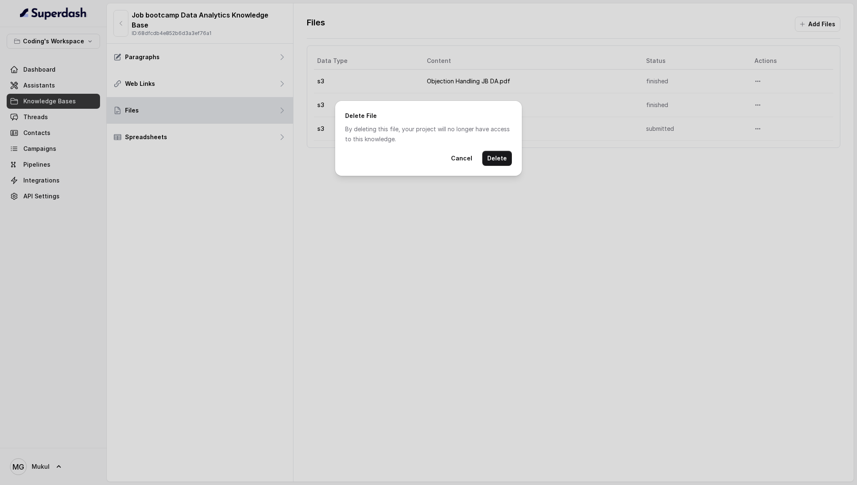
click at [480, 156] on div "Cancel Delete" at bounding box center [428, 158] width 167 height 15
click at [489, 157] on button "Delete" at bounding box center [497, 158] width 30 height 15
click at [829, 19] on div "Delete File By deleting this file, your project will no longer have access to t…" at bounding box center [428, 242] width 857 height 485
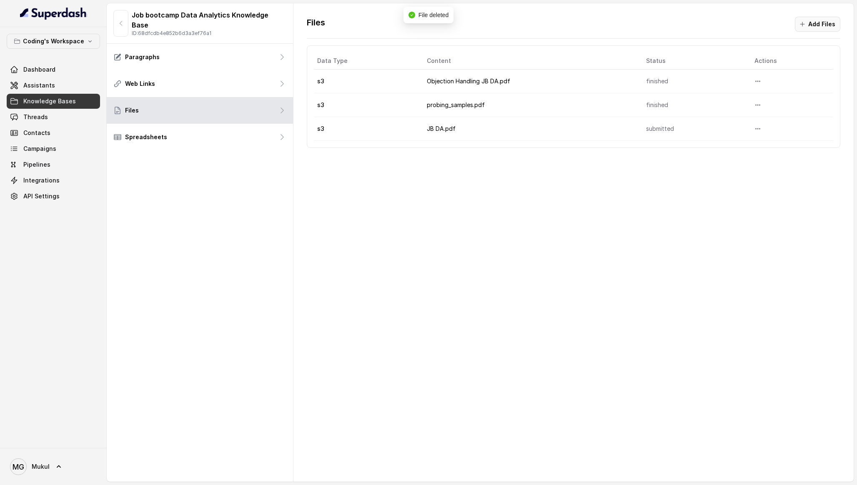
click at [829, 19] on button "Add Files" at bounding box center [817, 24] width 45 height 15
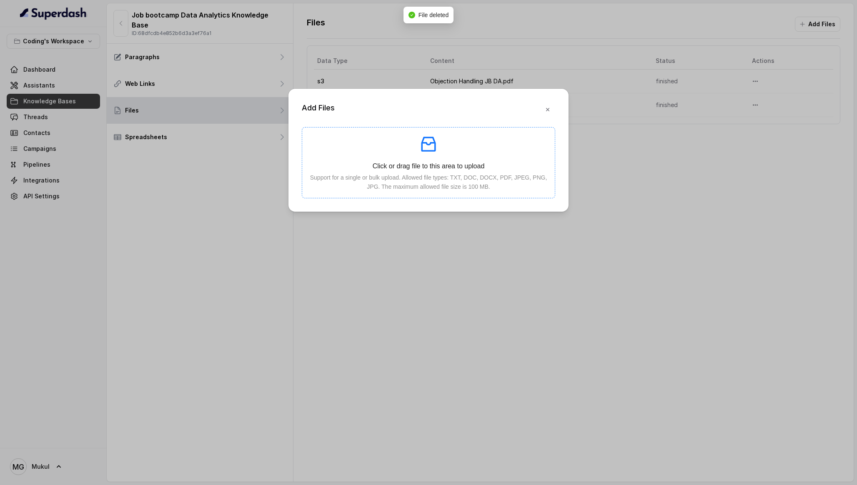
click at [514, 168] on p "Click or drag file to this area to upload" at bounding box center [428, 166] width 239 height 10
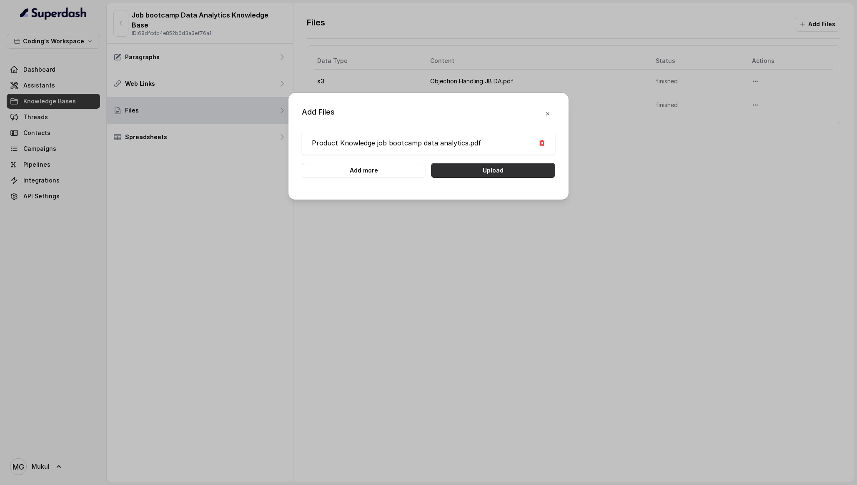
click at [468, 175] on button "Upload" at bounding box center [493, 170] width 124 height 15
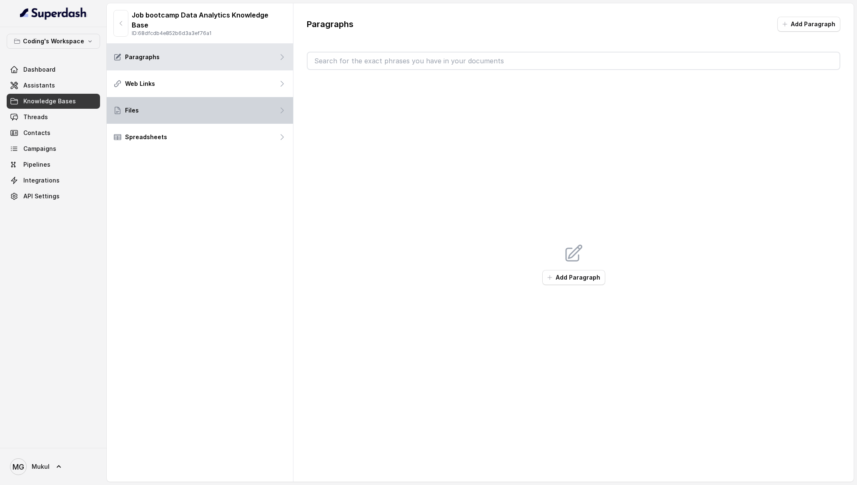
click at [155, 98] on div "Files" at bounding box center [200, 110] width 186 height 27
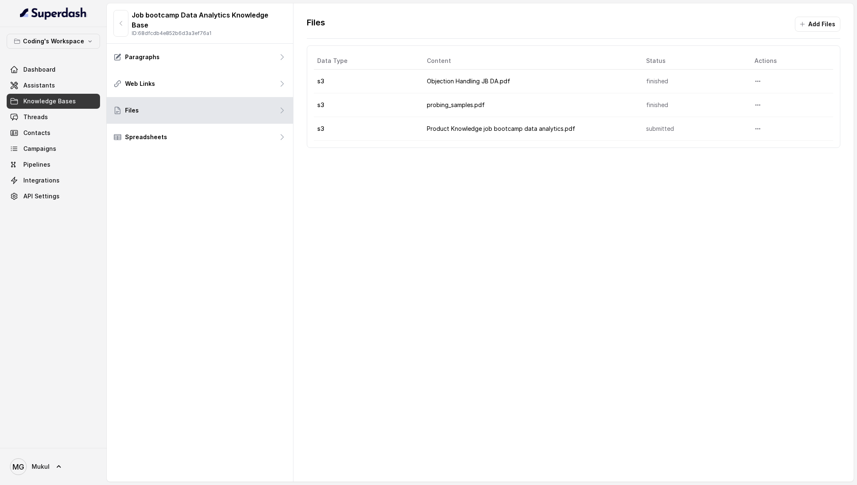
click at [48, 98] on span "Knowledge Bases" at bounding box center [49, 101] width 52 height 8
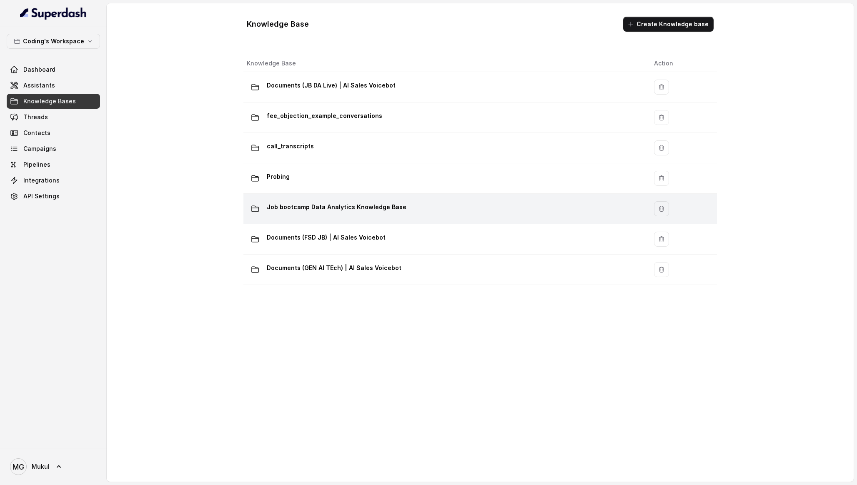
click at [308, 209] on p "Job bootcamp Data Analytics Knowledge Base" at bounding box center [337, 206] width 140 height 13
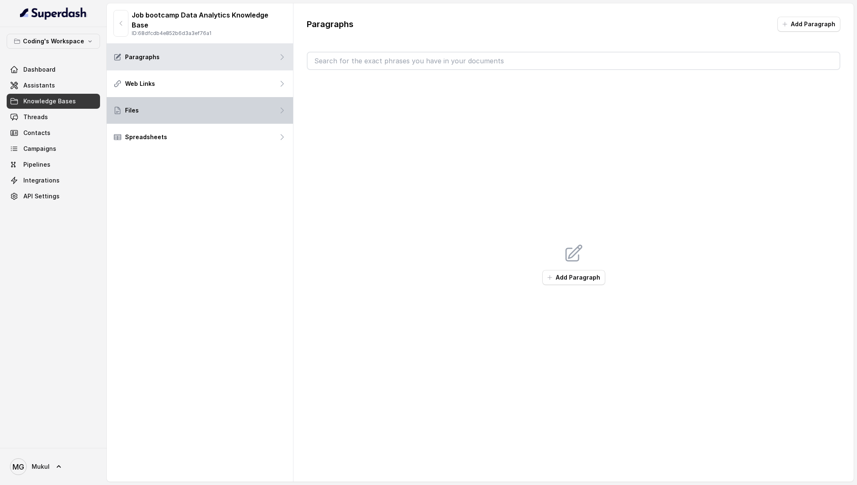
click at [232, 108] on div "Files" at bounding box center [200, 110] width 186 height 27
